Goal: Entertainment & Leisure: Consume media (video, audio)

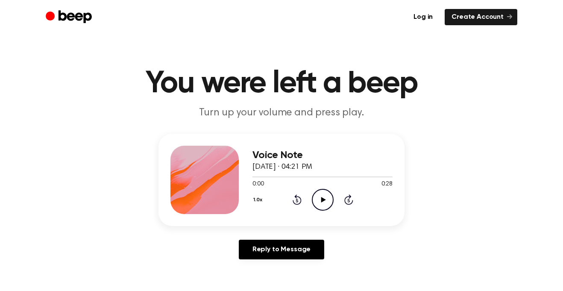
click at [552, 229] on main "You were left a beep Turn up your volume and press play. Voice Note [DATE] · 04…" at bounding box center [281, 263] width 563 height 526
click at [319, 196] on icon "Play Audio" at bounding box center [323, 200] width 22 height 22
click at [317, 205] on icon "Play Audio" at bounding box center [323, 200] width 22 height 22
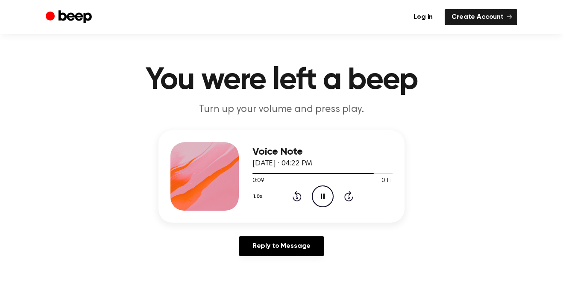
scroll to position [8, 0]
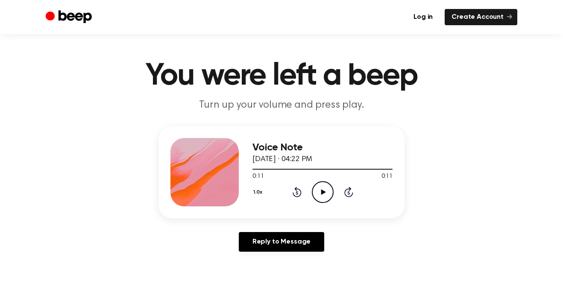
click at [324, 187] on icon "Play Audio" at bounding box center [323, 192] width 22 height 22
click at [324, 188] on icon "Play Audio" at bounding box center [323, 192] width 22 height 22
click at [0, 290] on main "You were left a beep Turn up your volume and press play. Voice Note August 28, …" at bounding box center [281, 255] width 563 height 526
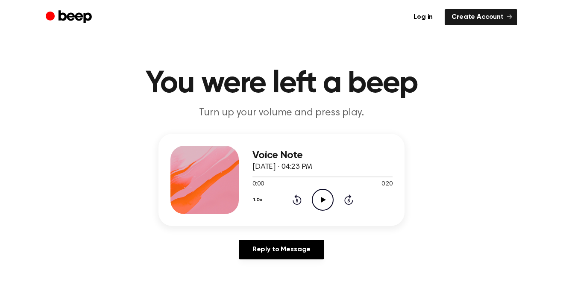
click at [287, 107] on p "Turn up your volume and press play." at bounding box center [281, 113] width 328 height 14
click at [328, 199] on icon "Play Audio" at bounding box center [323, 200] width 22 height 22
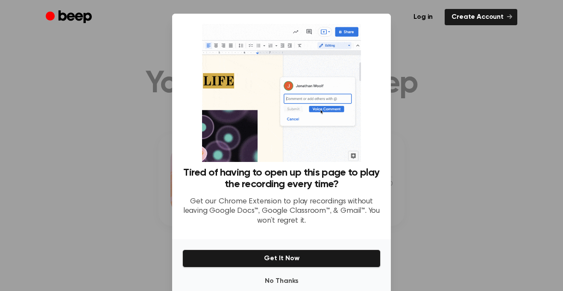
click at [407, 112] on div at bounding box center [281, 145] width 563 height 291
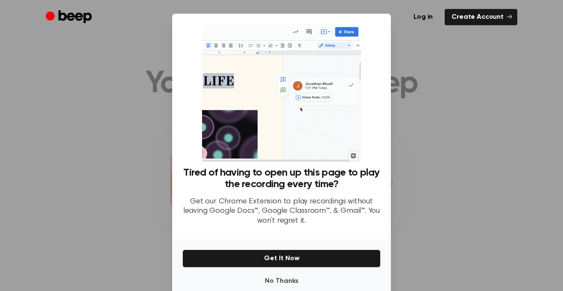
click at [407, 112] on div at bounding box center [281, 145] width 563 height 291
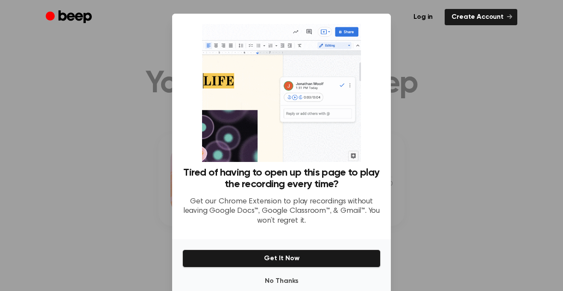
click at [407, 112] on div at bounding box center [281, 145] width 563 height 291
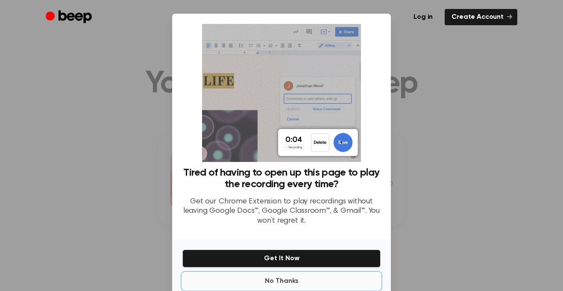
click at [293, 276] on button "No Thanks" at bounding box center [281, 280] width 198 height 17
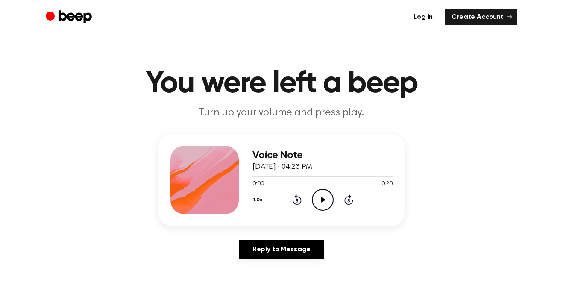
click at [326, 200] on icon "Play Audio" at bounding box center [323, 200] width 22 height 22
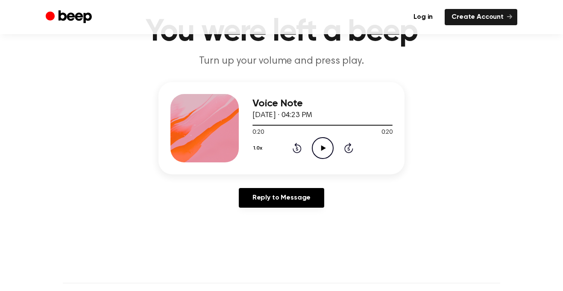
scroll to position [51, 0]
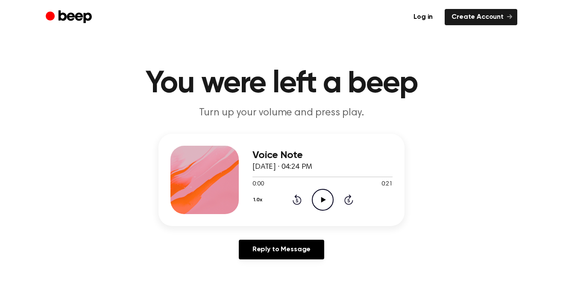
click at [312, 216] on div "Voice Note August 28, 2025 · 04:24 PM 0:00 0:21 Your browser does not support t…" at bounding box center [281, 180] width 246 height 92
click at [325, 201] on icon "Play Audio" at bounding box center [323, 200] width 22 height 22
click at [325, 201] on icon "Pause Audio" at bounding box center [323, 200] width 22 height 22
click at [325, 201] on icon "Play Audio" at bounding box center [323, 200] width 22 height 22
click at [328, 203] on icon "Play Audio" at bounding box center [323, 200] width 22 height 22
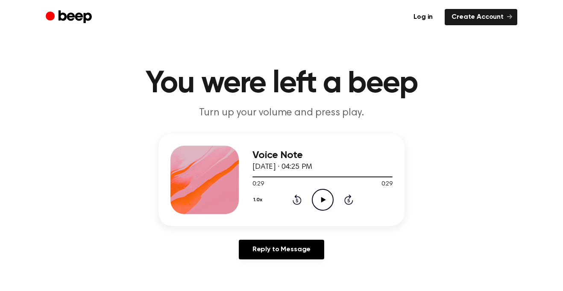
click at [0, 220] on main "You were left a beep Turn up your volume and press play. Voice Note August 28, …" at bounding box center [281, 263] width 563 height 526
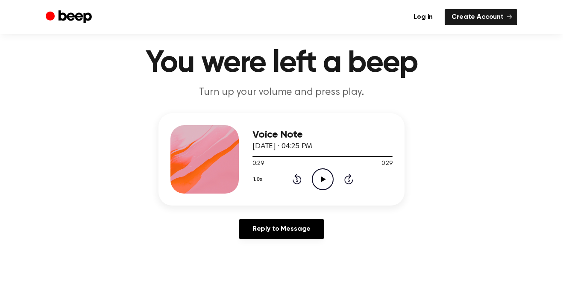
scroll to position [21, 0]
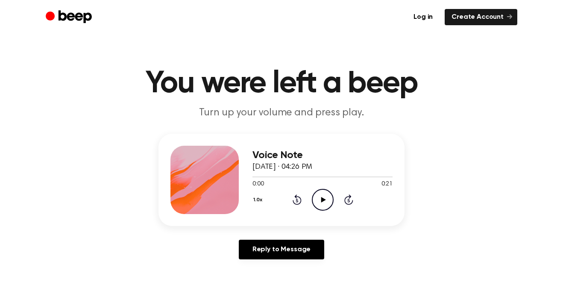
click at [326, 200] on icon "Play Audio" at bounding box center [323, 200] width 22 height 22
click at [319, 204] on icon "Play Audio" at bounding box center [323, 200] width 22 height 22
click at [318, 202] on icon "Play Audio" at bounding box center [323, 200] width 22 height 22
click at [324, 199] on icon at bounding box center [323, 200] width 5 height 6
